Goal: Use online tool/utility: Utilize a website feature to perform a specific function

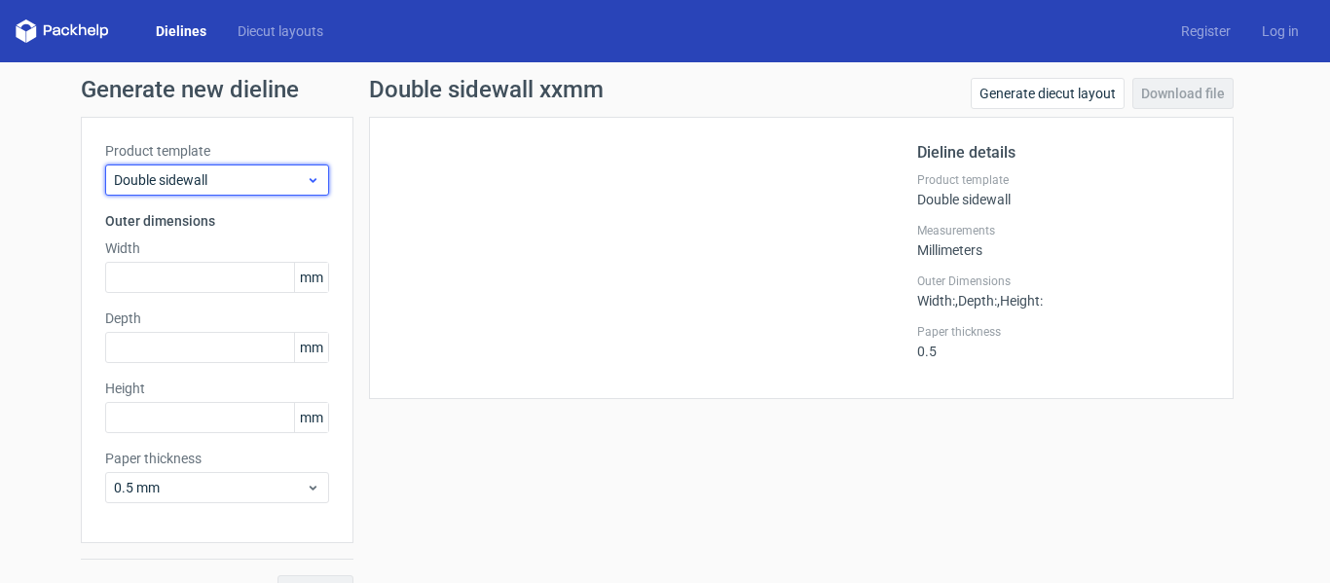
click at [238, 179] on span "Double sidewall" at bounding box center [210, 179] width 192 height 19
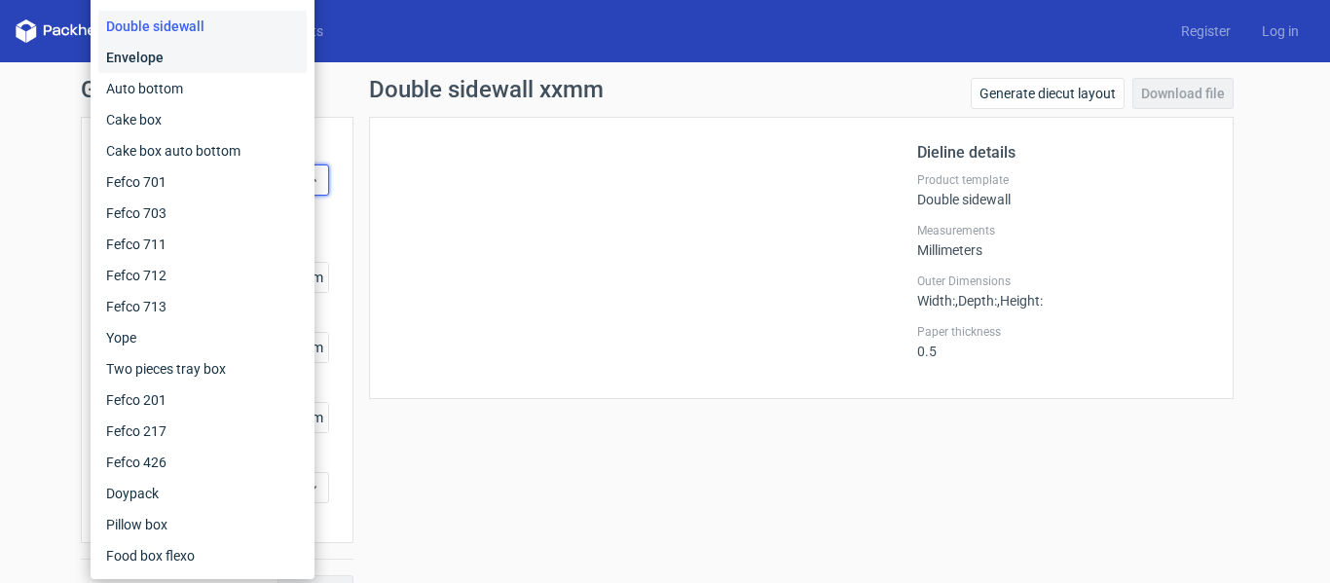
click at [193, 65] on div "Envelope" at bounding box center [202, 57] width 208 height 31
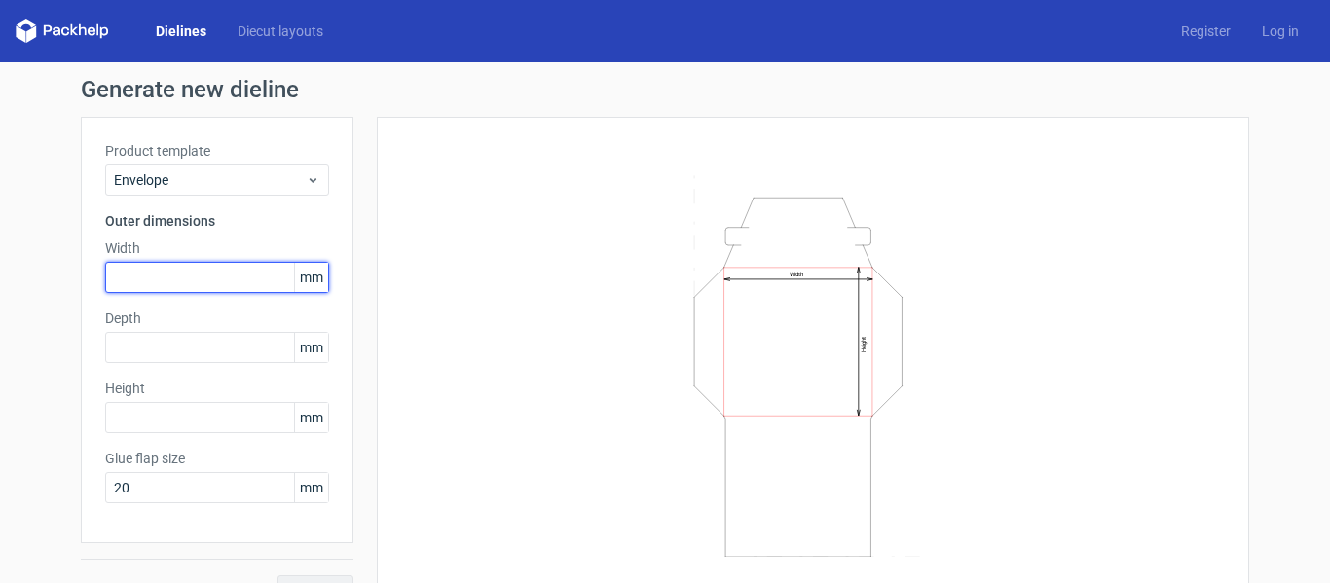
drag, startPoint x: 188, startPoint y: 270, endPoint x: 261, endPoint y: 325, distance: 91.7
click at [190, 270] on input "text" at bounding box center [217, 277] width 224 height 31
type input "220"
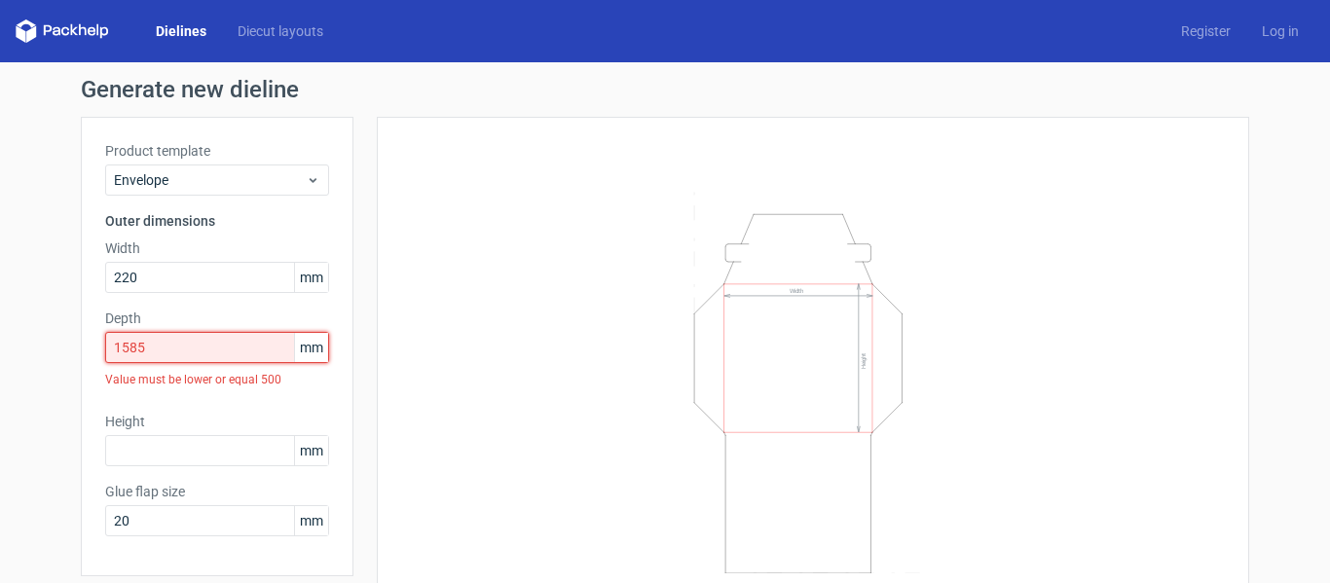
click at [159, 344] on input "1585" at bounding box center [217, 347] width 224 height 31
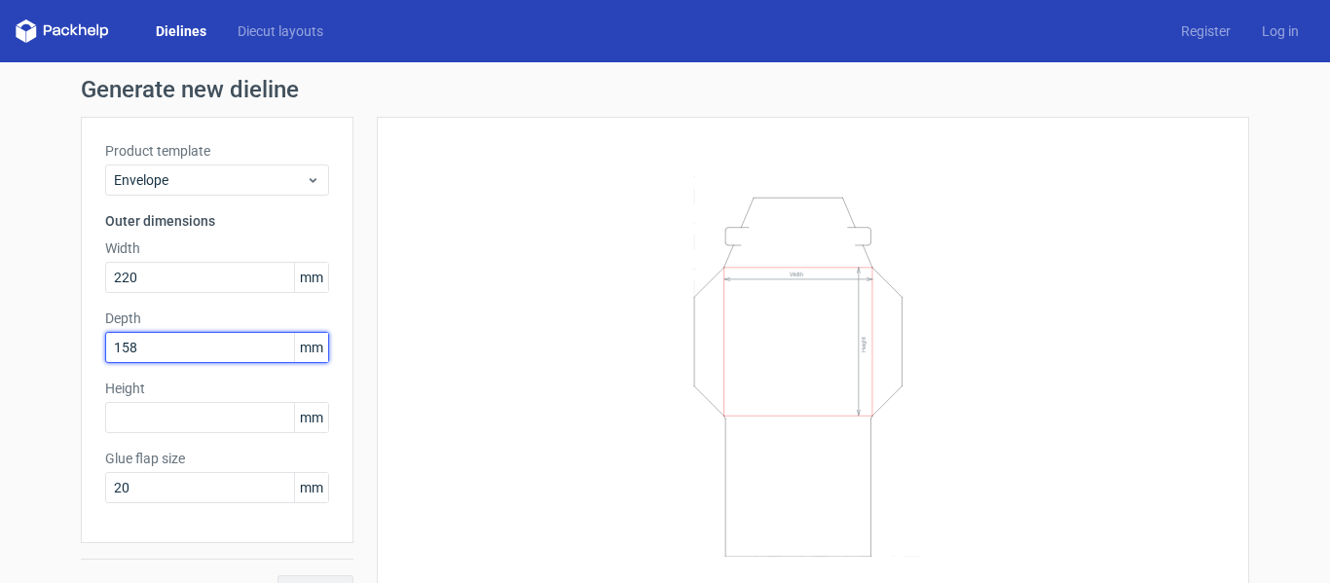
type input "158"
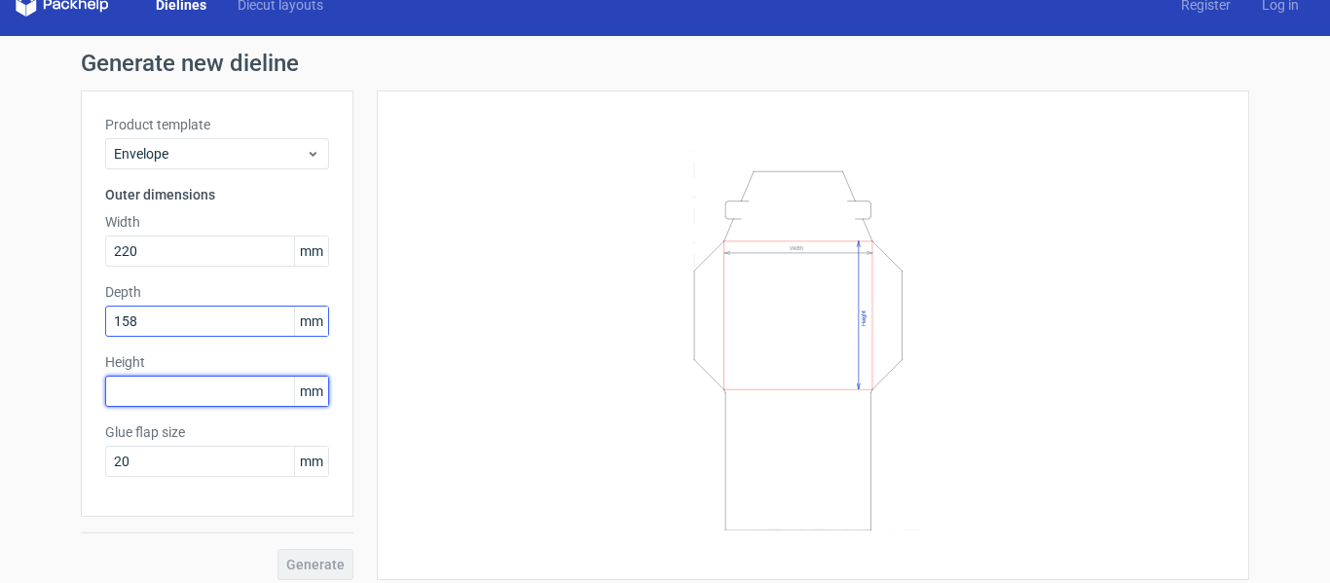
scroll to position [39, 0]
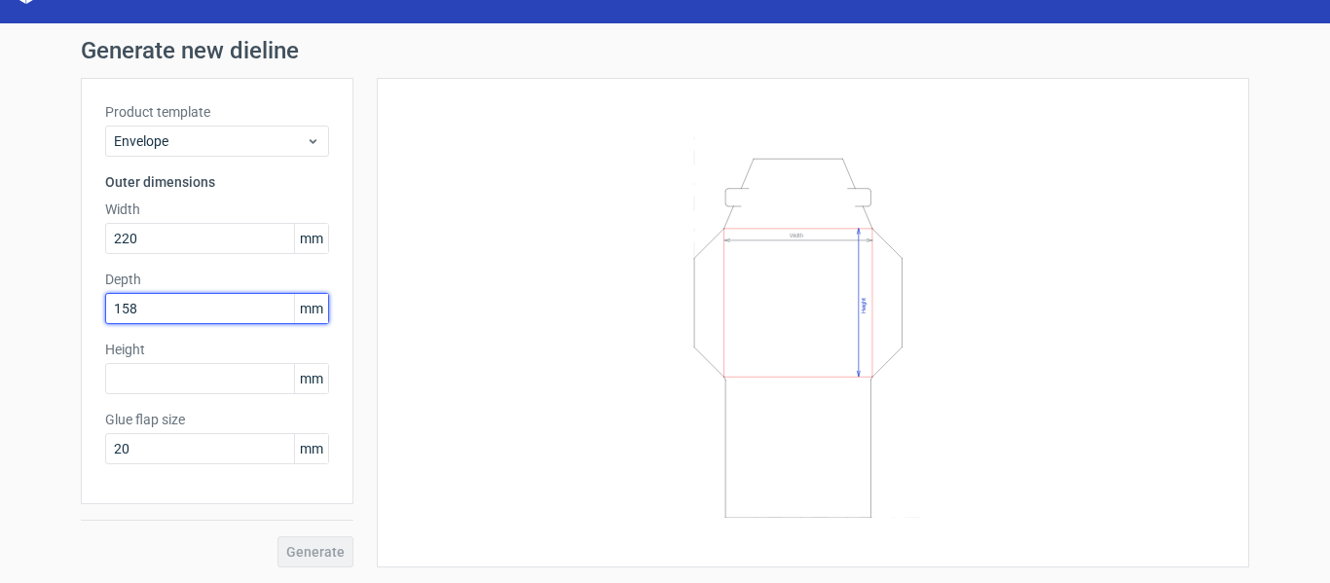
drag, startPoint x: 176, startPoint y: 308, endPoint x: 64, endPoint y: 315, distance: 112.2
click at [54, 309] on div "Generate new dieline Product template Envelope Outer dimensions Width 220 mm De…" at bounding box center [665, 303] width 1330 height 560
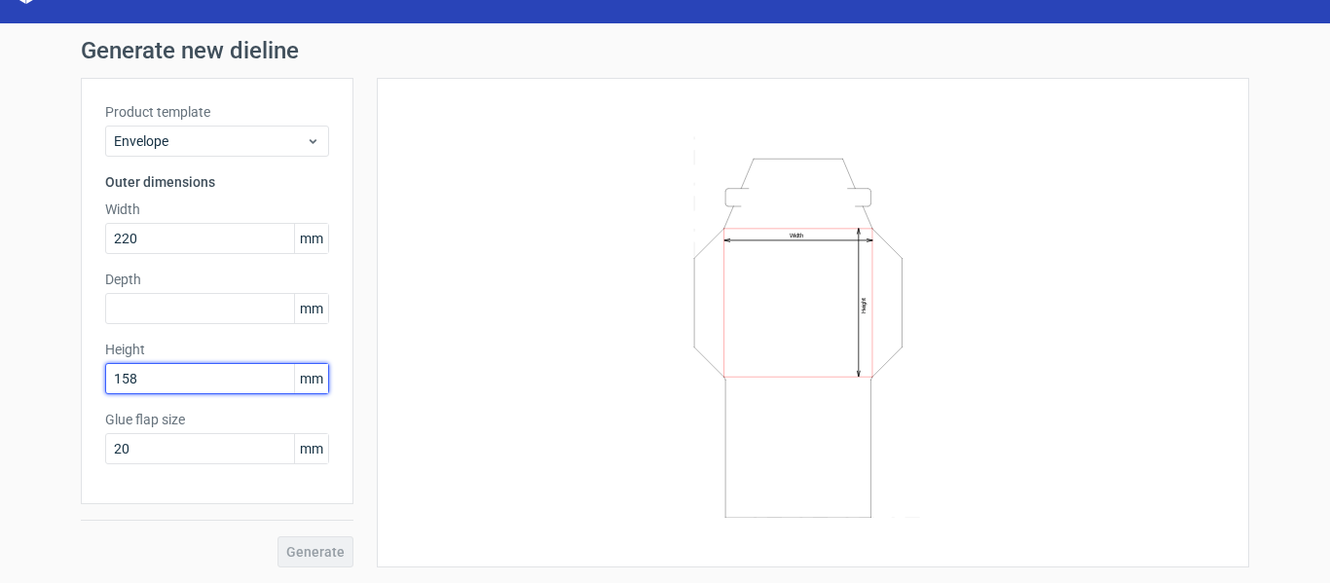
click at [32, 365] on div "Generate new dieline Product template Envelope Outer dimensions Width 220 mm De…" at bounding box center [665, 303] width 1330 height 560
type input "3"
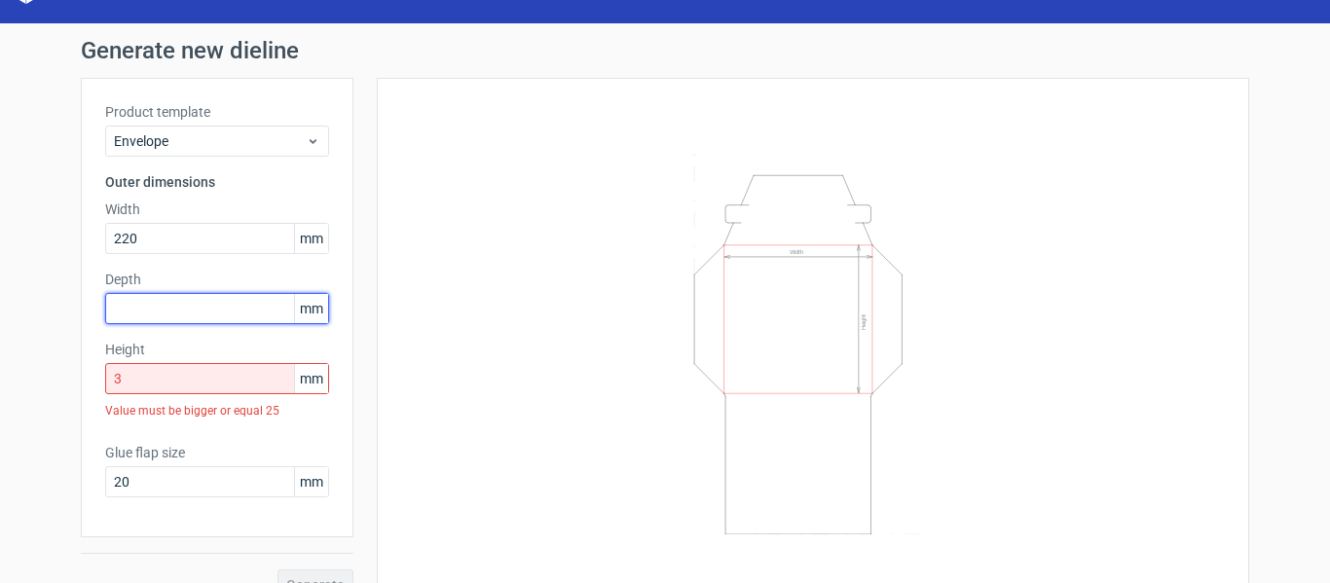
click at [175, 308] on input "text" at bounding box center [217, 308] width 224 height 31
type input "3"
